Goal: Task Accomplishment & Management: Manage account settings

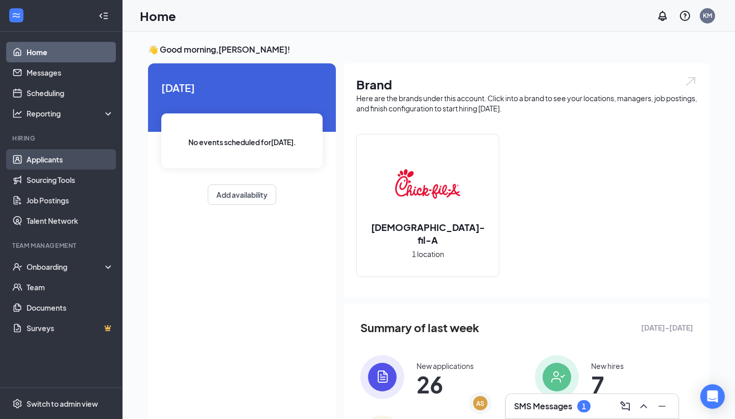
click at [55, 157] on link "Applicants" at bounding box center [70, 159] width 87 height 20
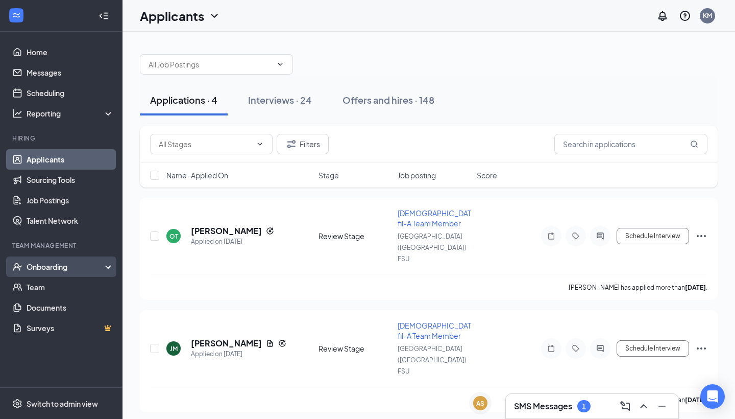
click at [60, 260] on div "Onboarding" at bounding box center [61, 266] width 123 height 20
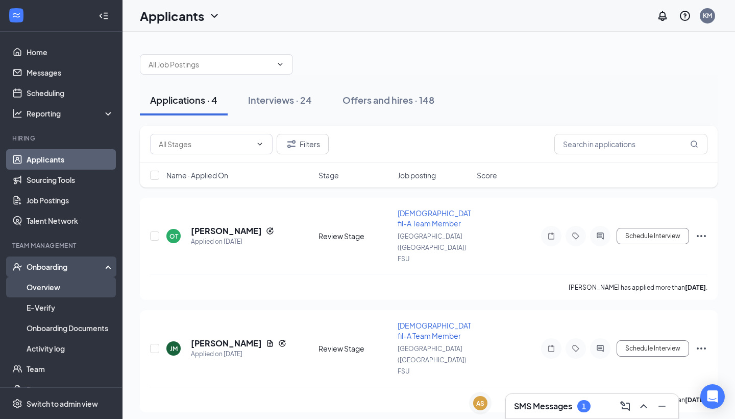
click at [58, 284] on link "Overview" at bounding box center [70, 287] width 87 height 20
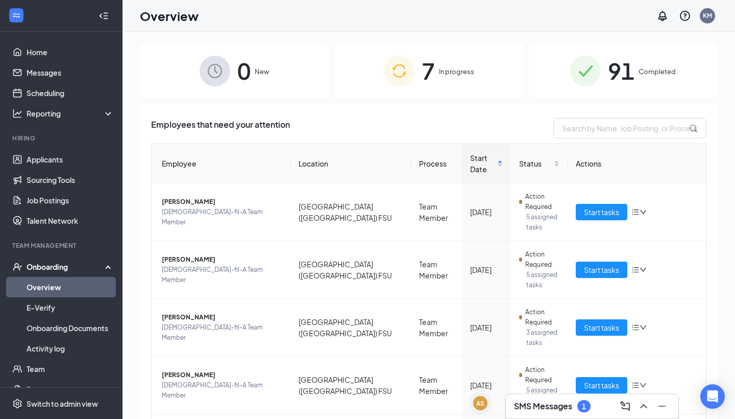
click at [375, 65] on div "7 In progress" at bounding box center [429, 71] width 189 height 54
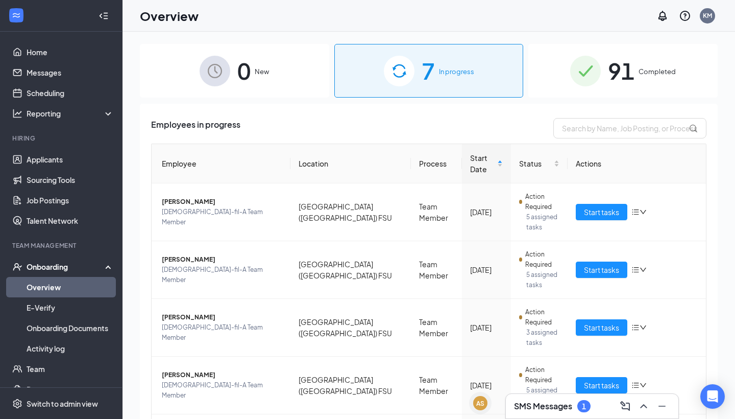
click at [544, 409] on h3 "SMS Messages" at bounding box center [543, 405] width 58 height 11
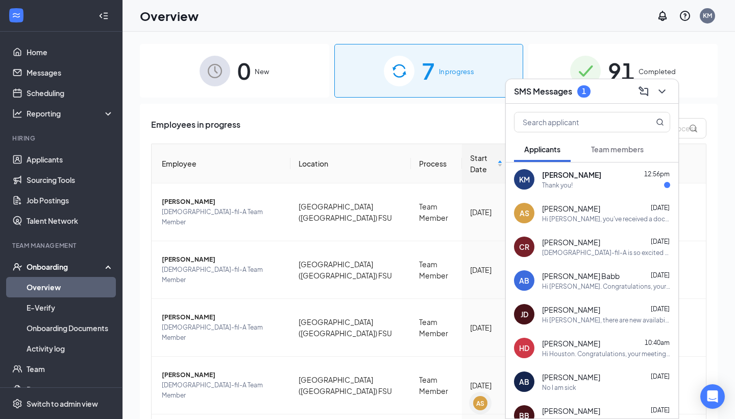
click at [530, 187] on div "KM" at bounding box center [524, 179] width 20 height 20
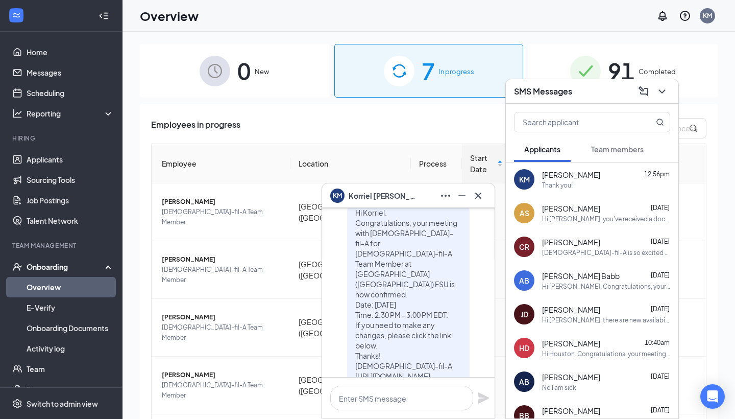
scroll to position [-102, 0]
click at [479, 198] on icon "Cross" at bounding box center [478, 195] width 12 height 12
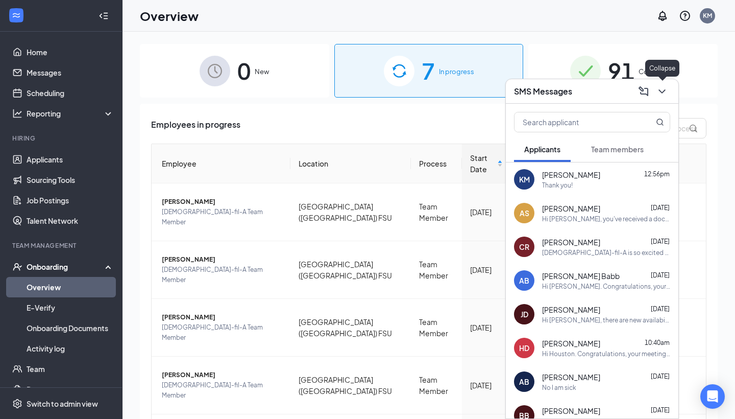
click at [670, 87] on button at bounding box center [662, 91] width 16 height 16
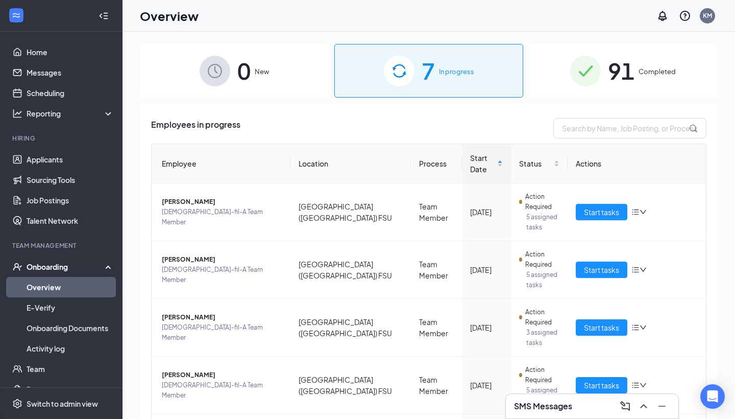
click at [188, 81] on div "0 New" at bounding box center [234, 71] width 189 height 54
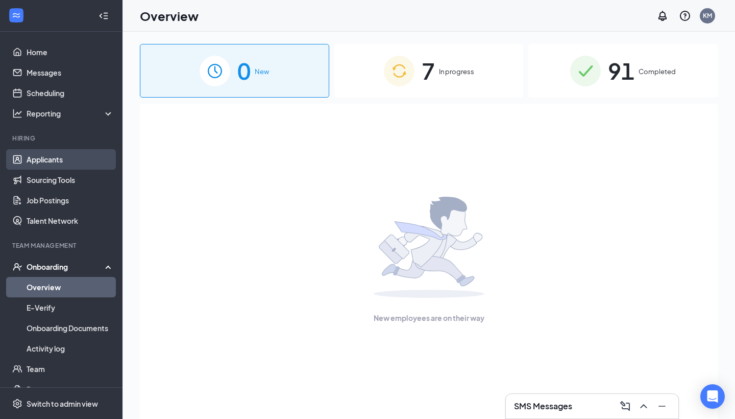
click at [30, 154] on link "Applicants" at bounding box center [70, 159] width 87 height 20
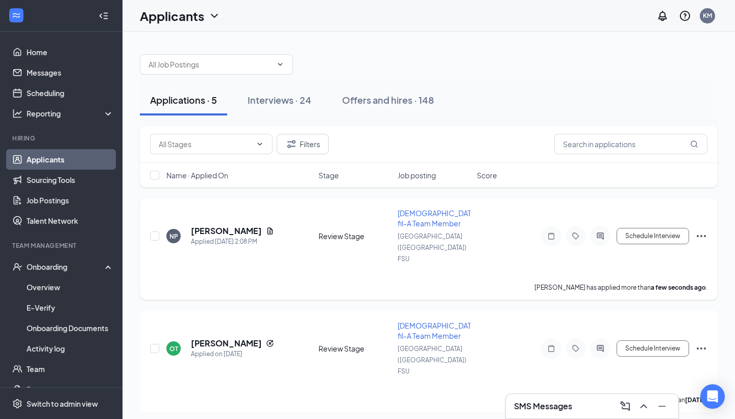
click at [198, 240] on div "NP [PERSON_NAME] Applied [DATE] 2:08 PM Review Stage [DEMOGRAPHIC_DATA]-fil-A T…" at bounding box center [429, 241] width 558 height 66
click at [220, 225] on h5 "[PERSON_NAME]" at bounding box center [226, 230] width 71 height 11
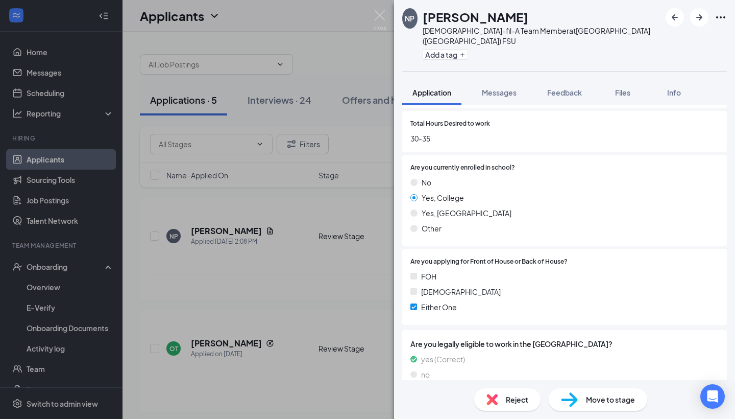
scroll to position [483, 0]
click at [629, 401] on span "Move to stage" at bounding box center [610, 399] width 49 height 11
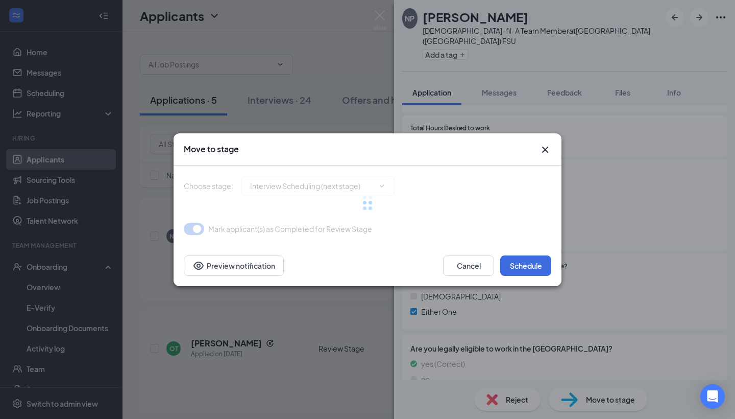
type input "Interview Scheduling (next stage)"
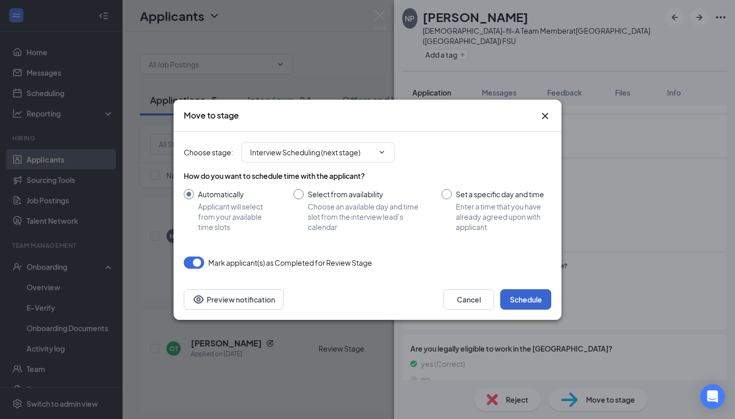
click at [516, 294] on button "Schedule" at bounding box center [525, 299] width 51 height 20
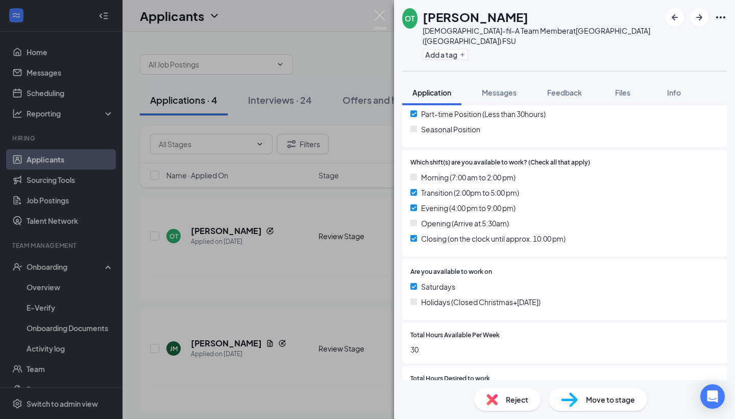
scroll to position [257, 0]
click at [379, 12] on img at bounding box center [380, 20] width 13 height 20
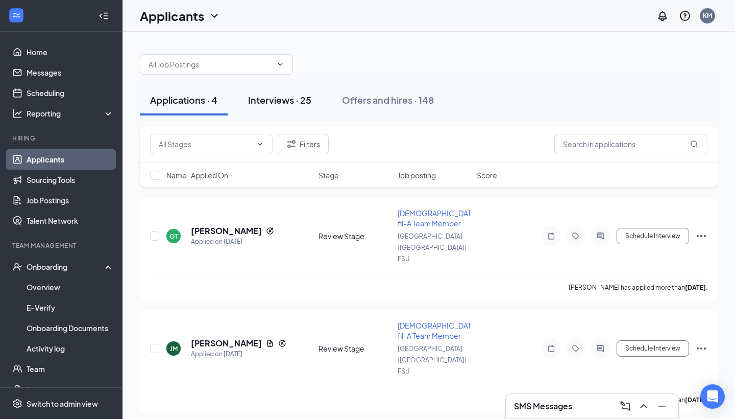
click at [280, 102] on div "Interviews · 25" at bounding box center [279, 99] width 63 height 13
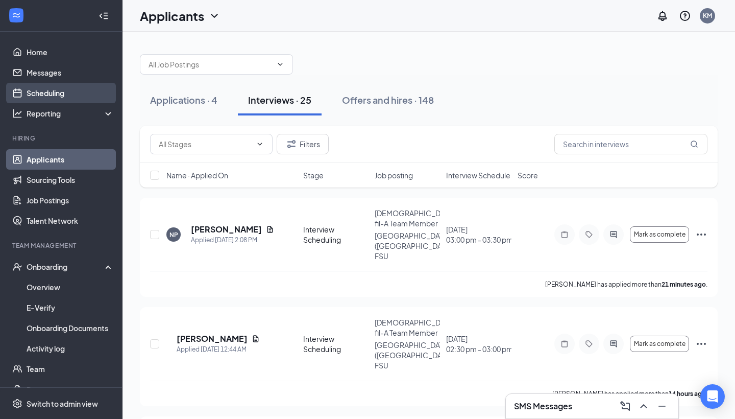
click at [69, 94] on link "Scheduling" at bounding box center [70, 93] width 87 height 20
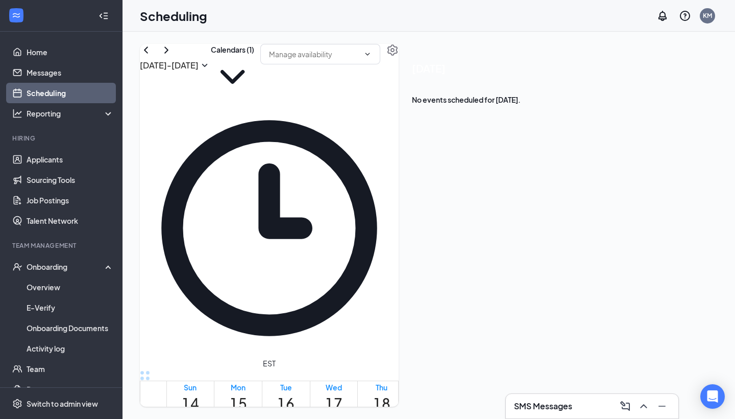
scroll to position [945, 0]
